Goal: Find specific page/section: Find specific page/section

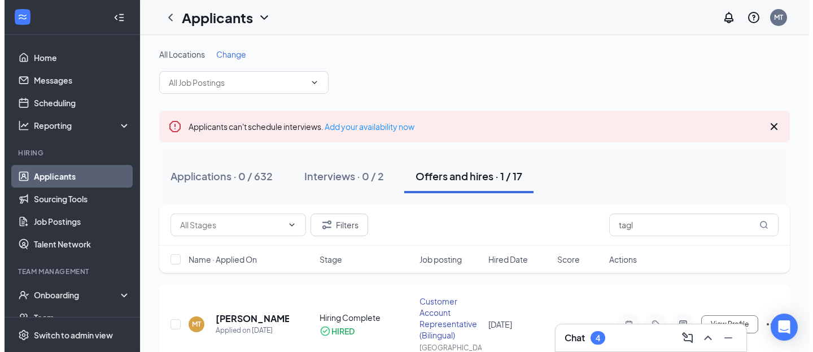
scroll to position [44, 0]
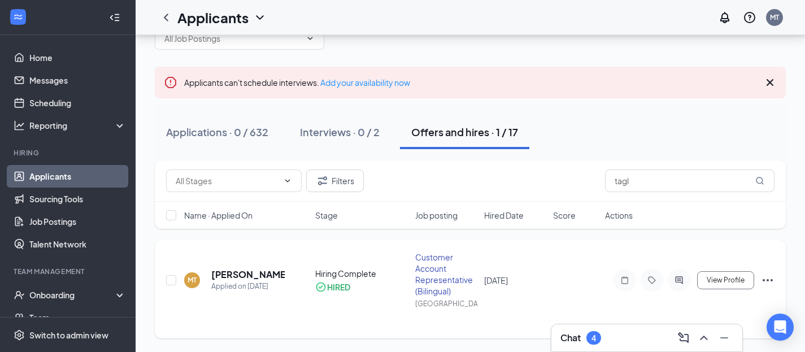
click at [772, 282] on icon "Ellipses" at bounding box center [768, 280] width 14 height 14
click at [221, 277] on h5 "[PERSON_NAME]" at bounding box center [247, 274] width 73 height 12
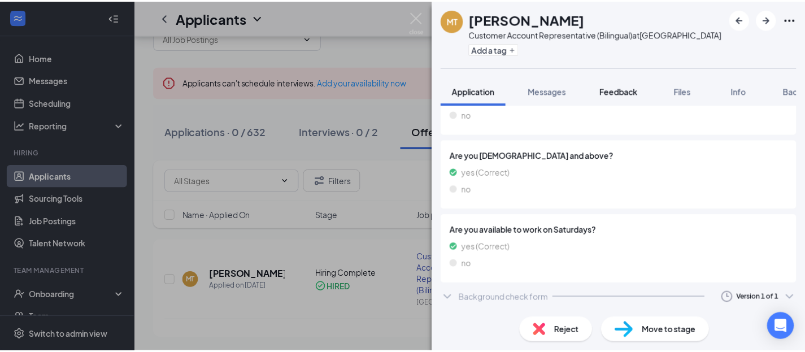
scroll to position [0, 46]
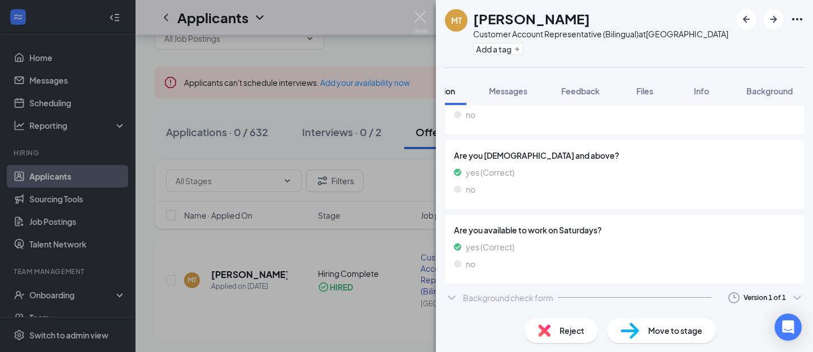
click at [378, 227] on div "MT [PERSON_NAME] Customer Account Representative (Bilingual) at [GEOGRAPHIC_DAT…" at bounding box center [406, 176] width 813 height 352
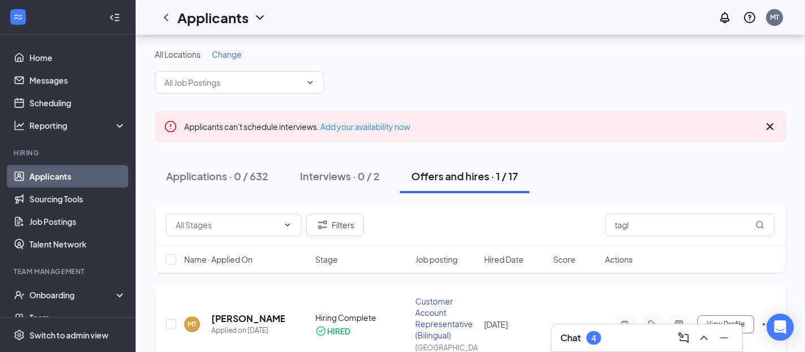
scroll to position [44, 0]
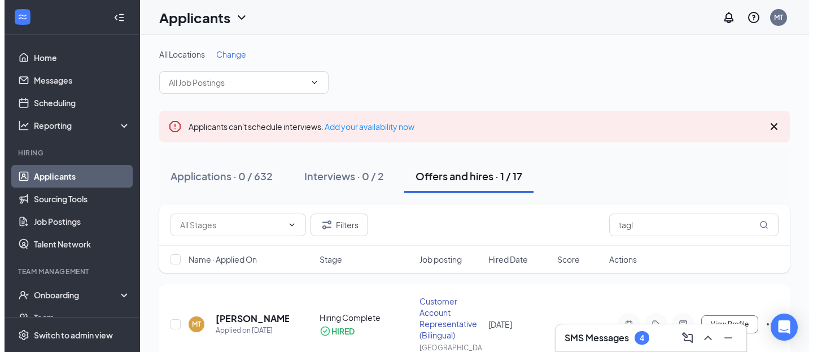
scroll to position [44, 0]
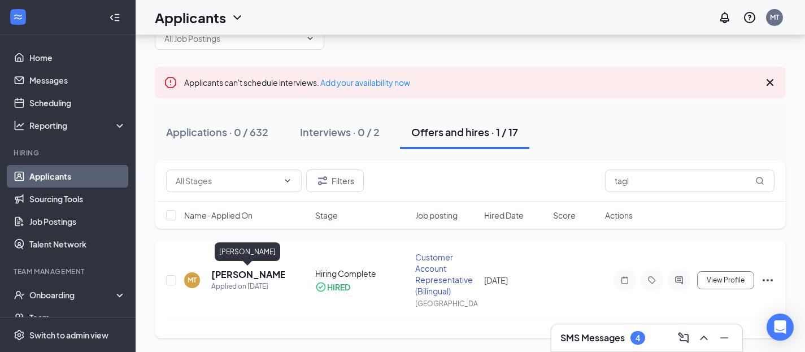
click at [238, 278] on h5 "[PERSON_NAME]" at bounding box center [247, 274] width 73 height 12
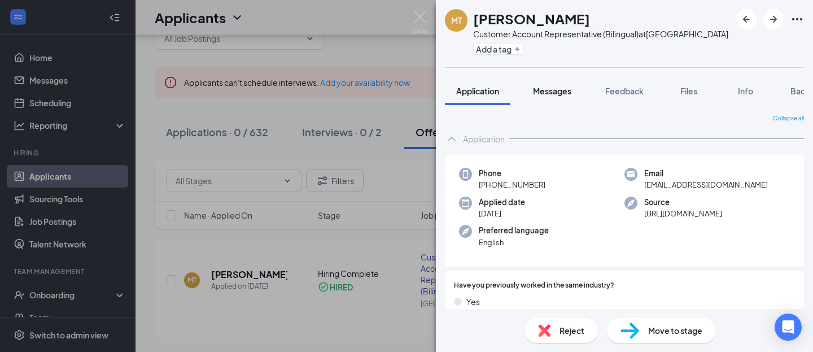
click at [565, 99] on button "Messages" at bounding box center [552, 91] width 61 height 28
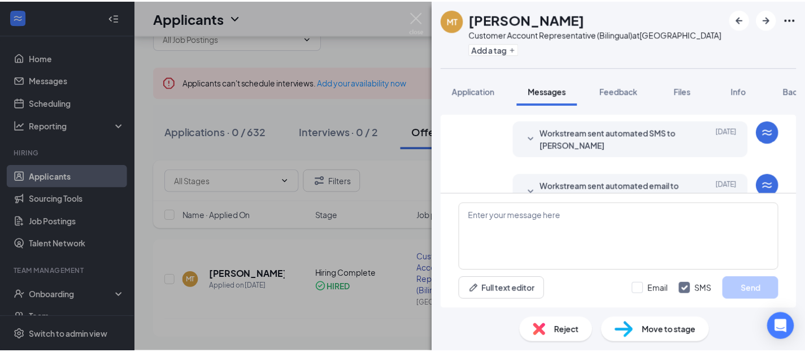
scroll to position [374, 0]
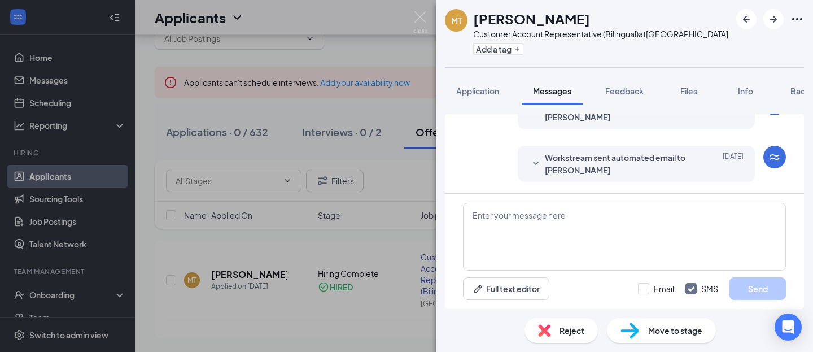
click at [310, 259] on div "MT Mike Tagle Jr Customer Account Representative (Bilingual) at Robstown Add a …" at bounding box center [406, 176] width 813 height 352
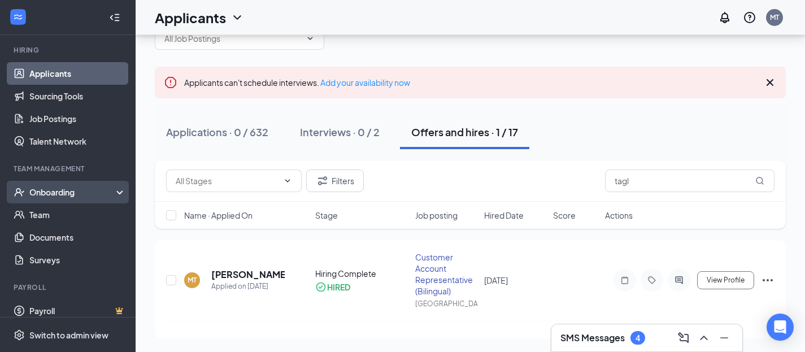
scroll to position [112, 0]
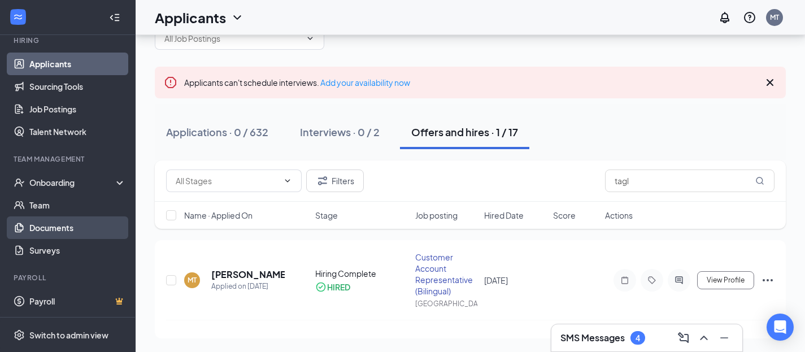
click at [60, 226] on link "Documents" at bounding box center [77, 227] width 97 height 23
